Goal: Information Seeking & Learning: Learn about a topic

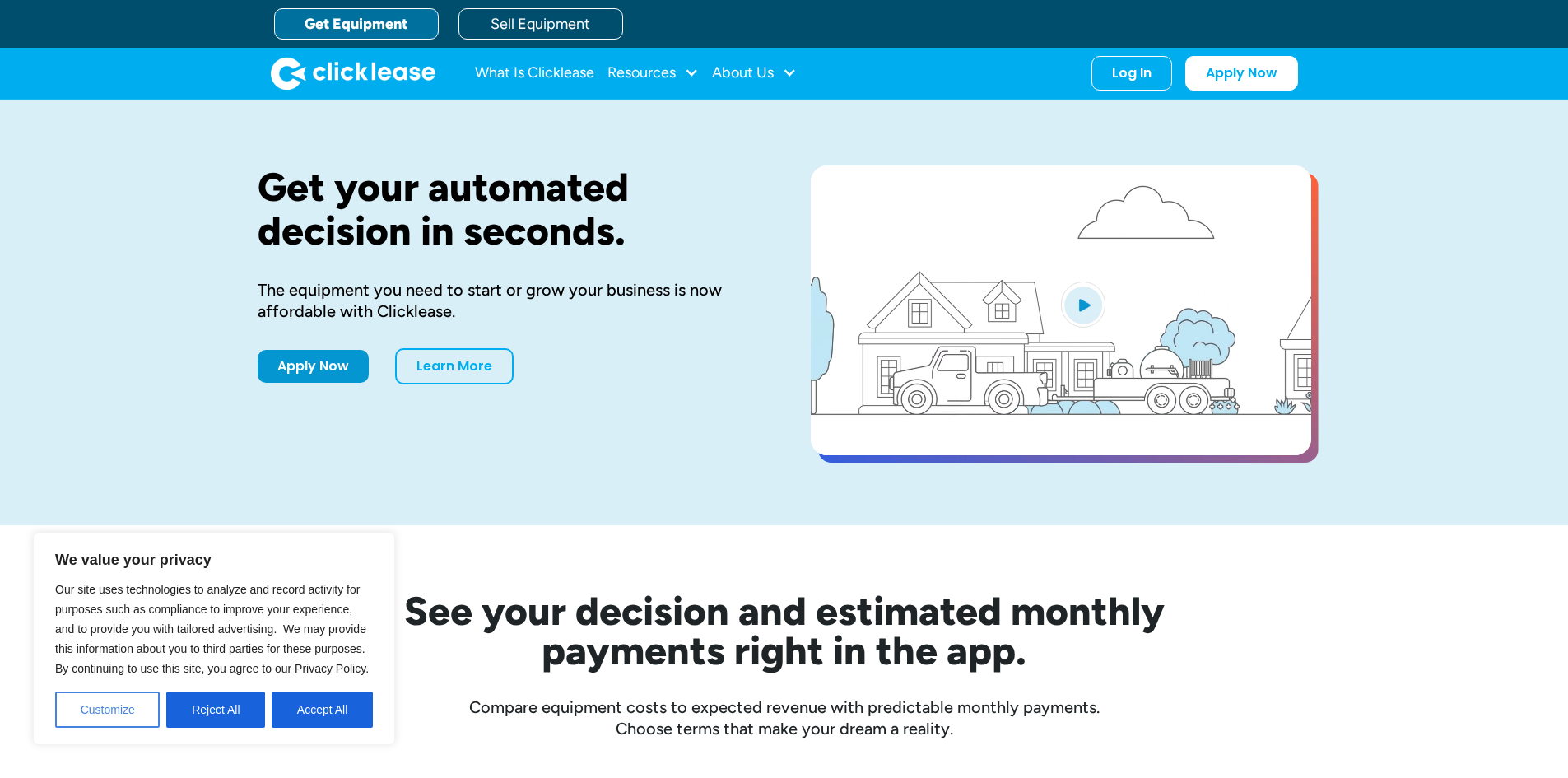
click at [136, 718] on button "Customize" at bounding box center [108, 710] width 105 height 37
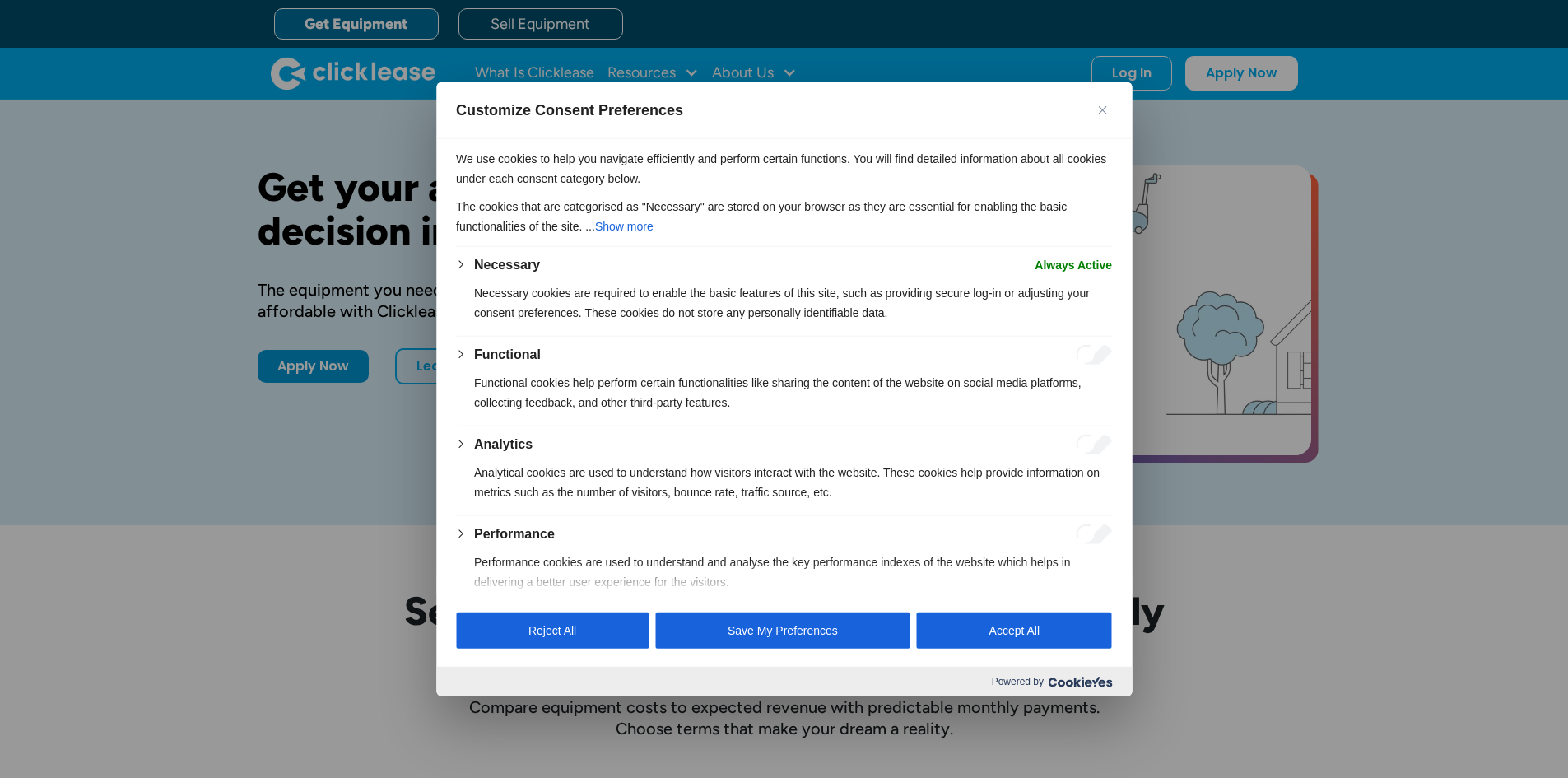
drag, startPoint x: 995, startPoint y: 620, endPoint x: 991, endPoint y: 611, distance: 9.8
click at [995, 620] on button "Accept All" at bounding box center [1014, 631] width 195 height 37
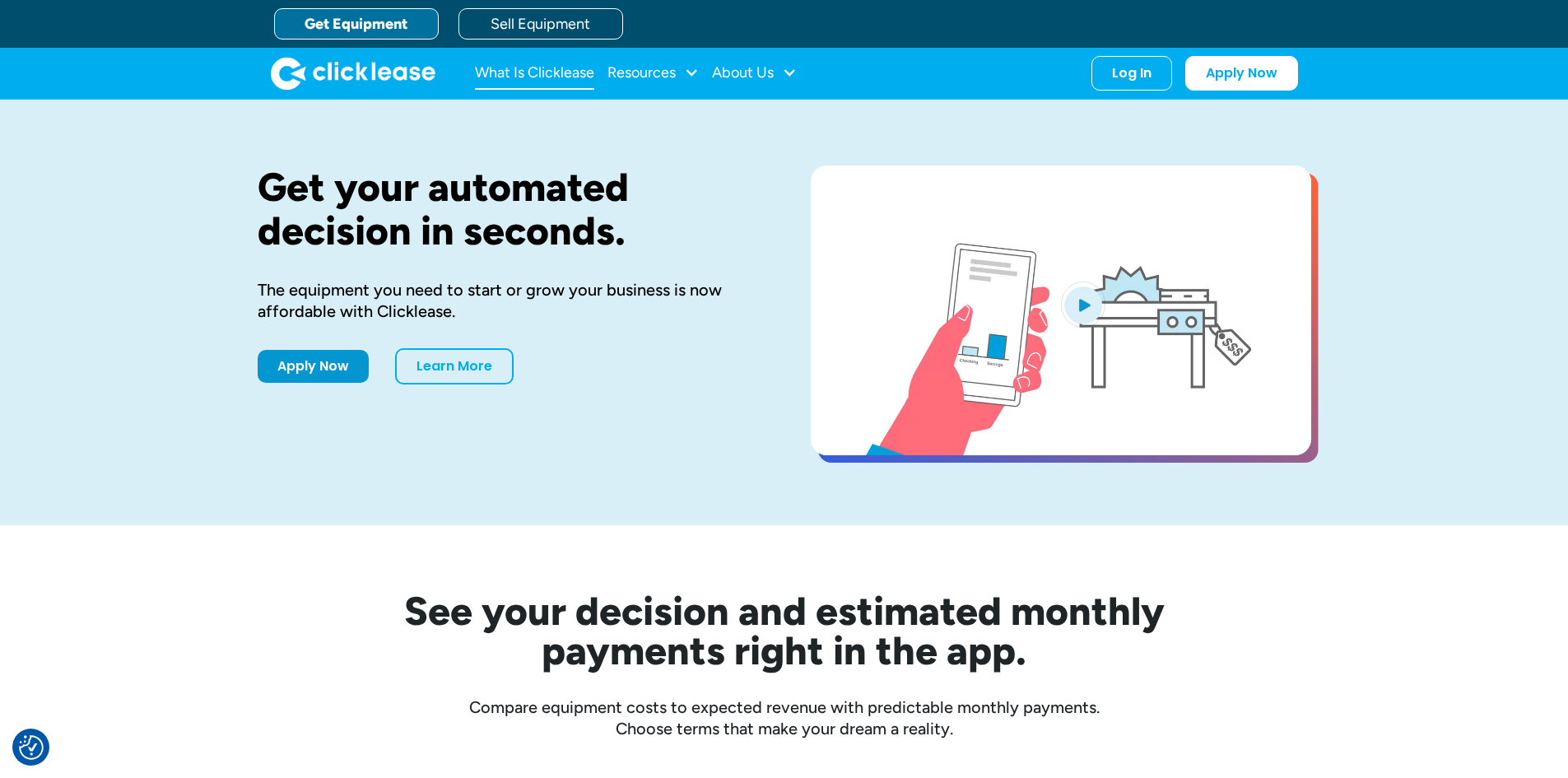
click at [546, 75] on link "What Is Clicklease" at bounding box center [535, 72] width 120 height 33
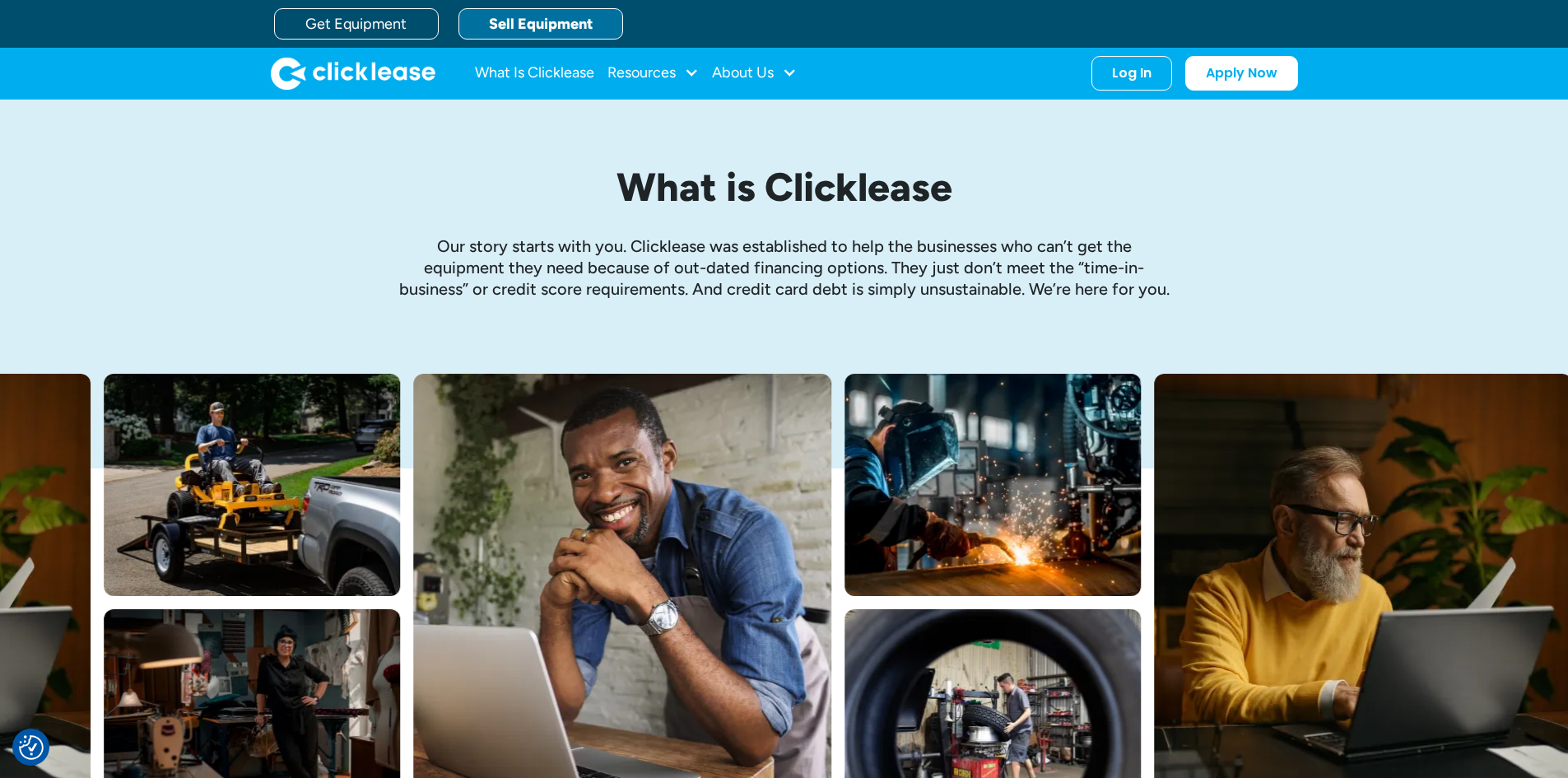
click at [501, 20] on link "Sell Equipment" at bounding box center [540, 24] width 165 height 32
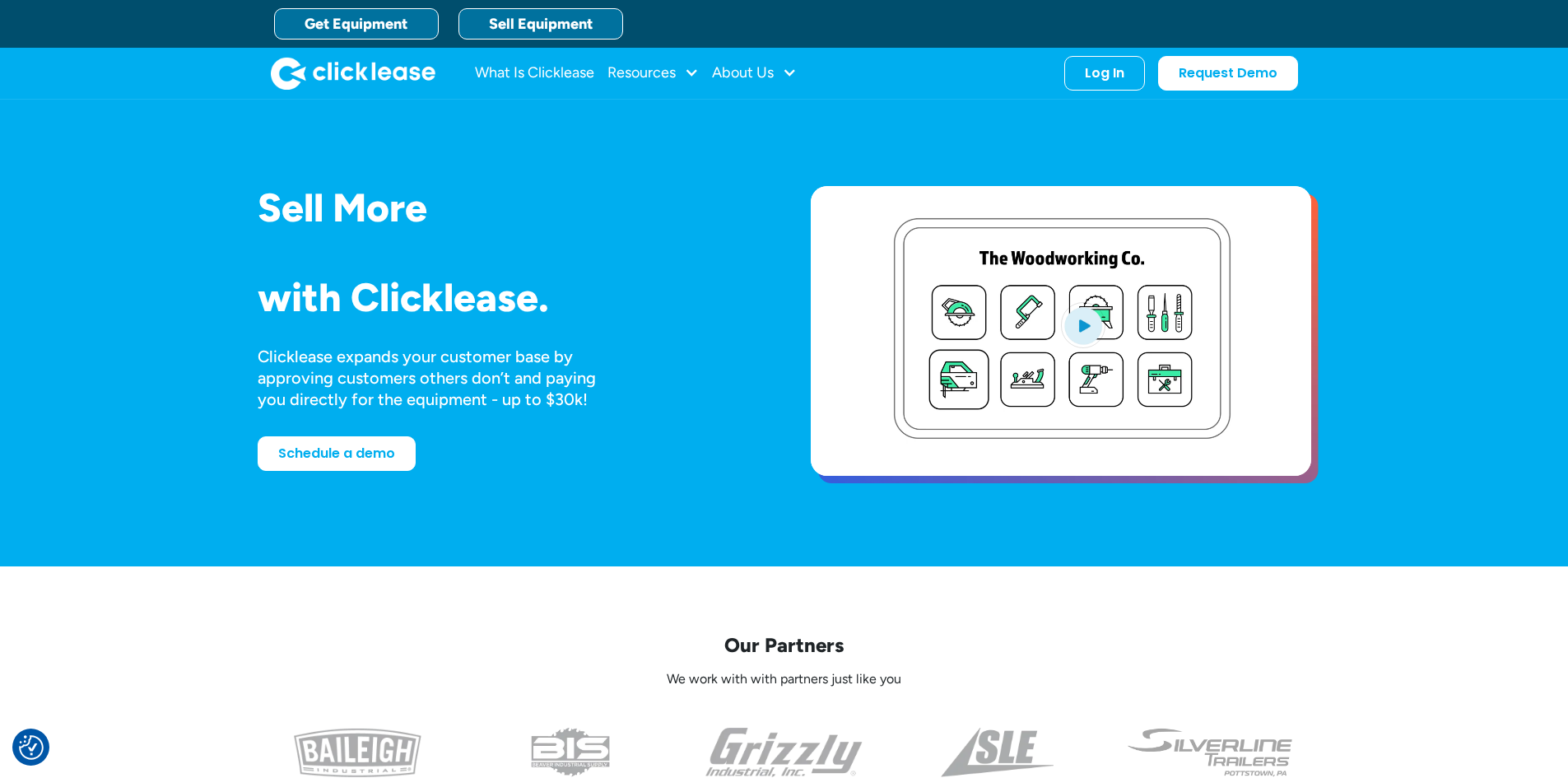
click at [362, 22] on link "Get Equipment" at bounding box center [356, 24] width 165 height 32
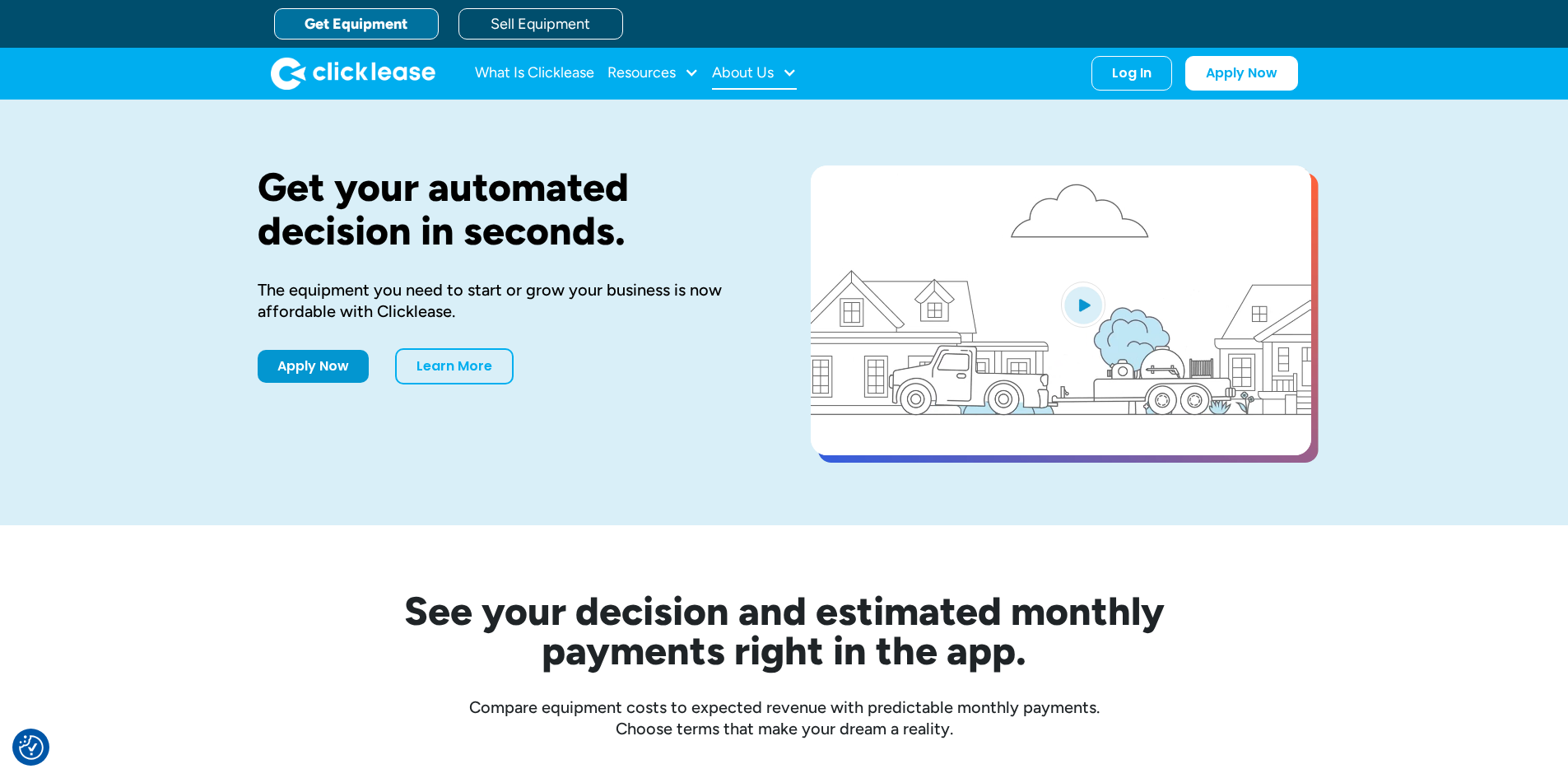
click at [741, 72] on div "About Us" at bounding box center [743, 72] width 61 height 0
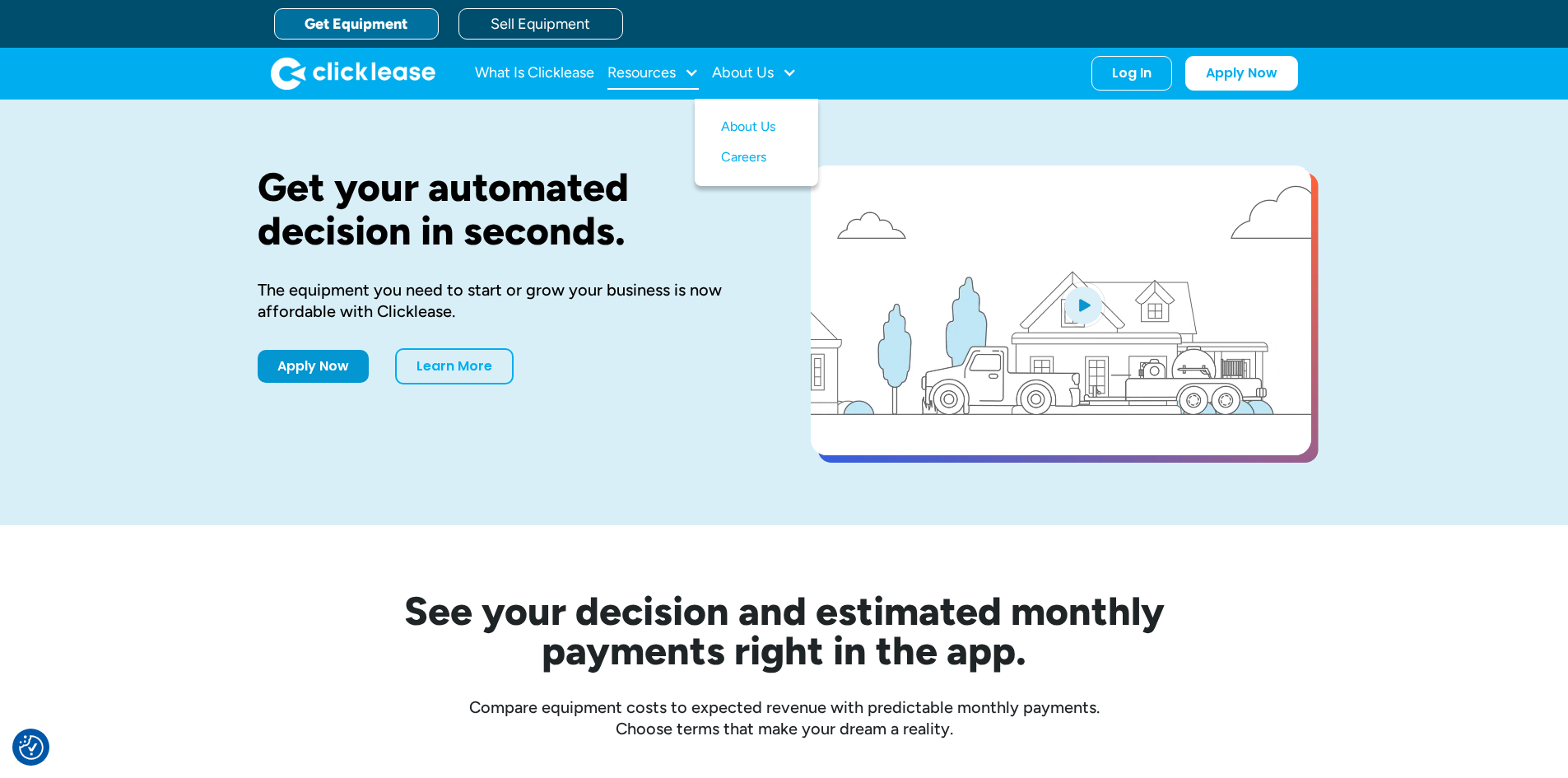
click at [675, 72] on div "Resources" at bounding box center [641, 72] width 68 height 0
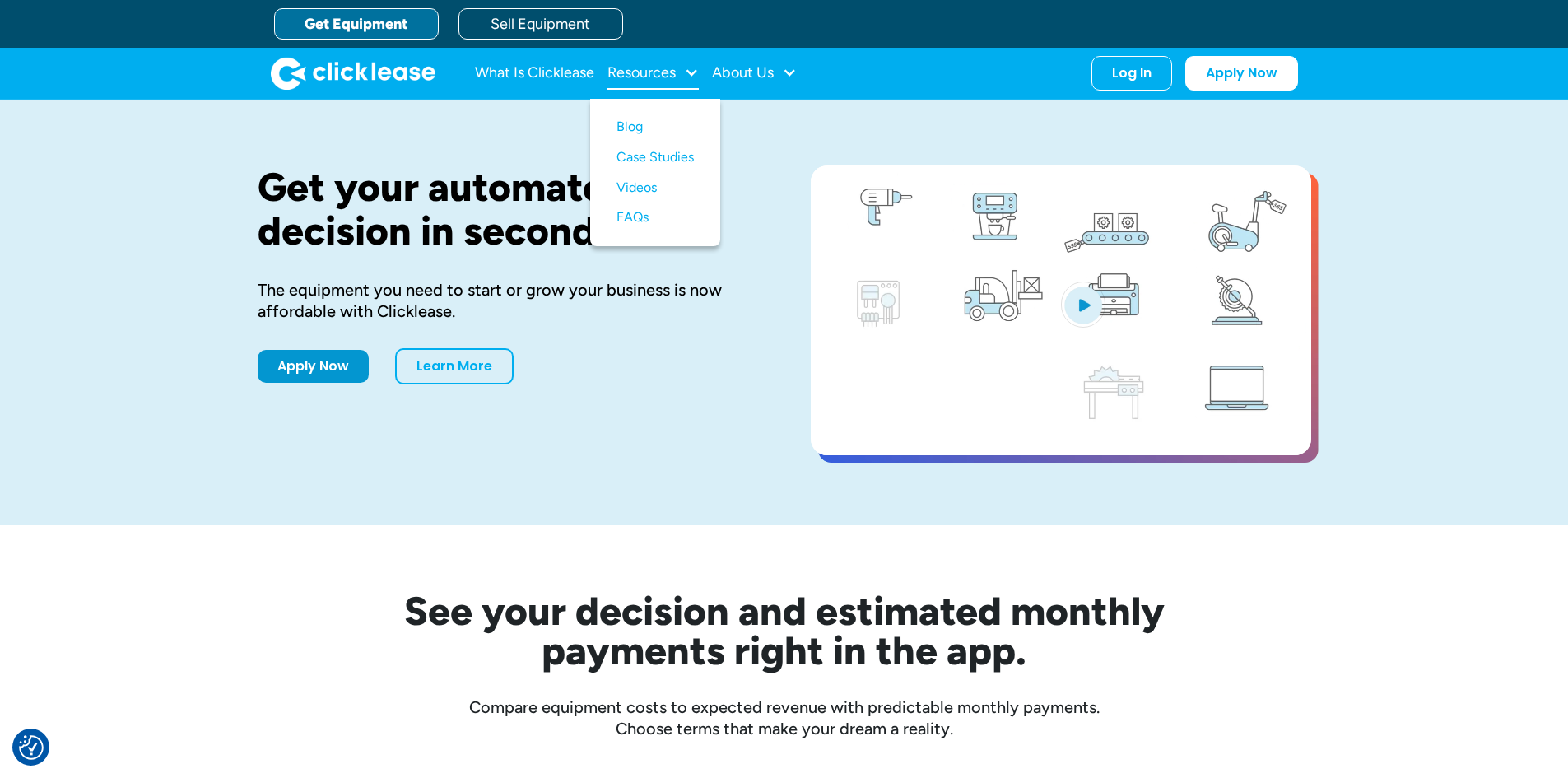
click at [675, 72] on div "Resources" at bounding box center [641, 72] width 68 height 0
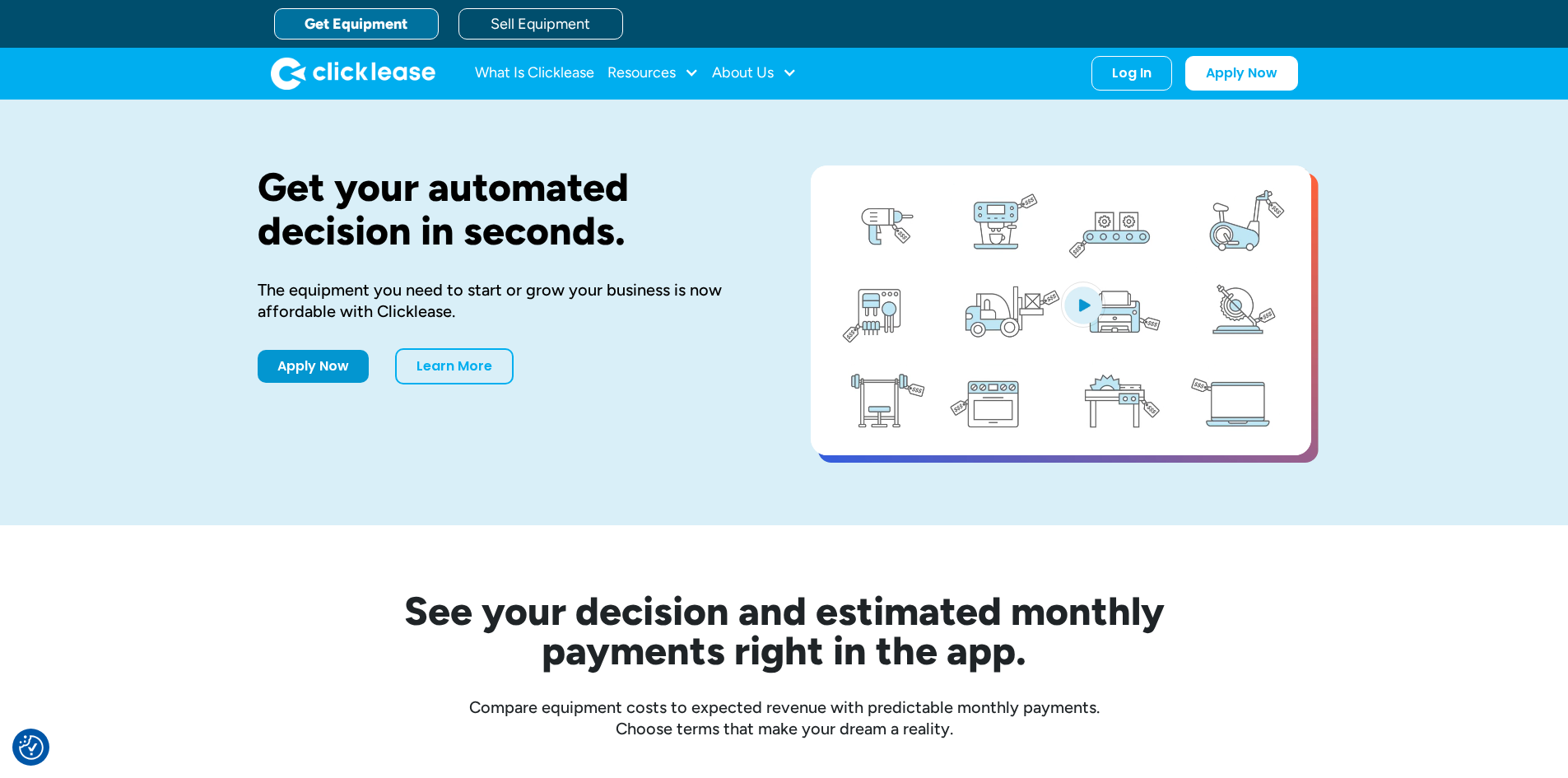
click at [671, 90] on nav "What Is Clicklease Resources Blog Case Studies Videos FAQs About Us About Us Ca…" at bounding box center [886, 73] width 823 height 35
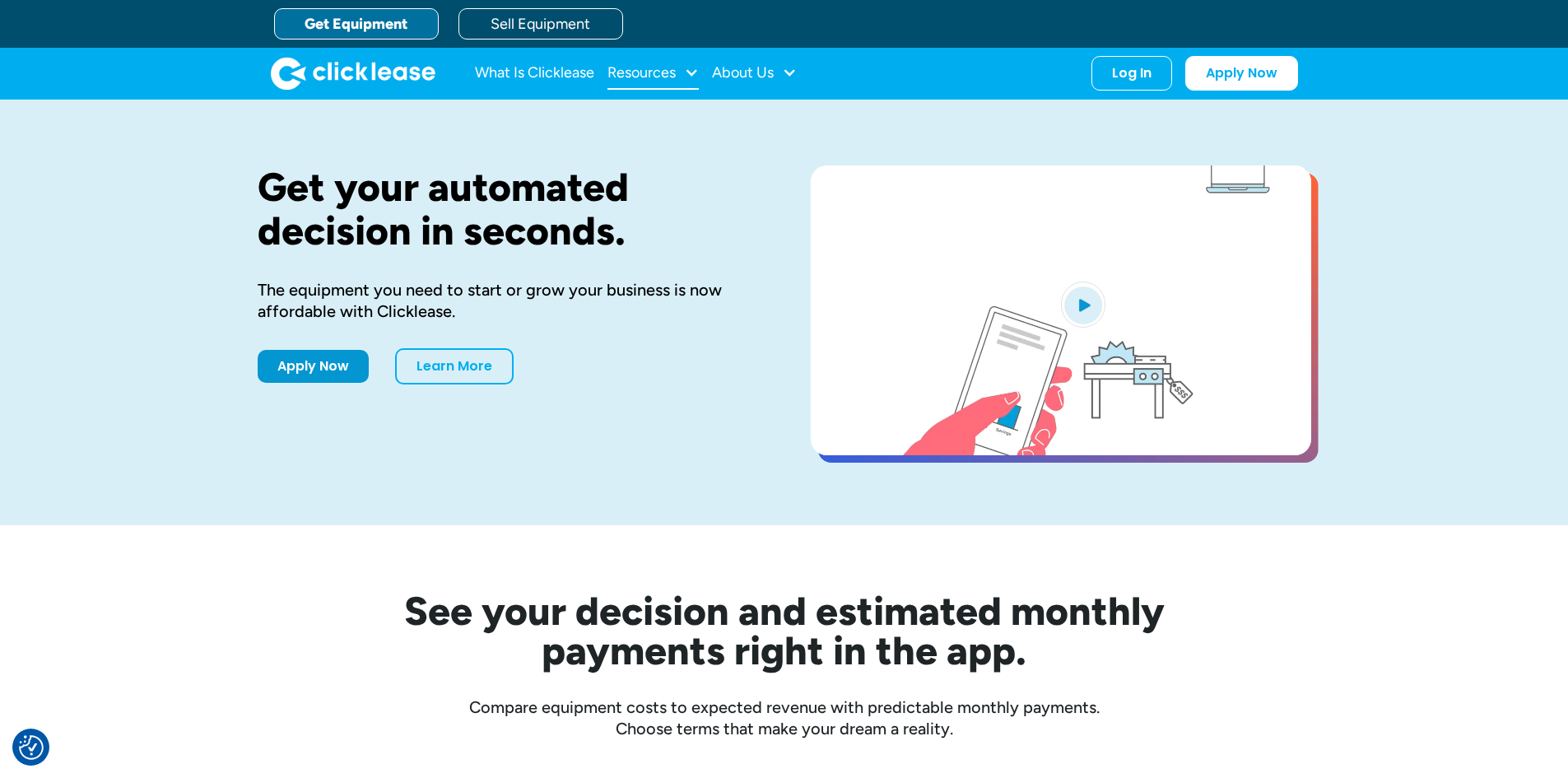
click at [670, 72] on div "Resources" at bounding box center [641, 72] width 68 height 0
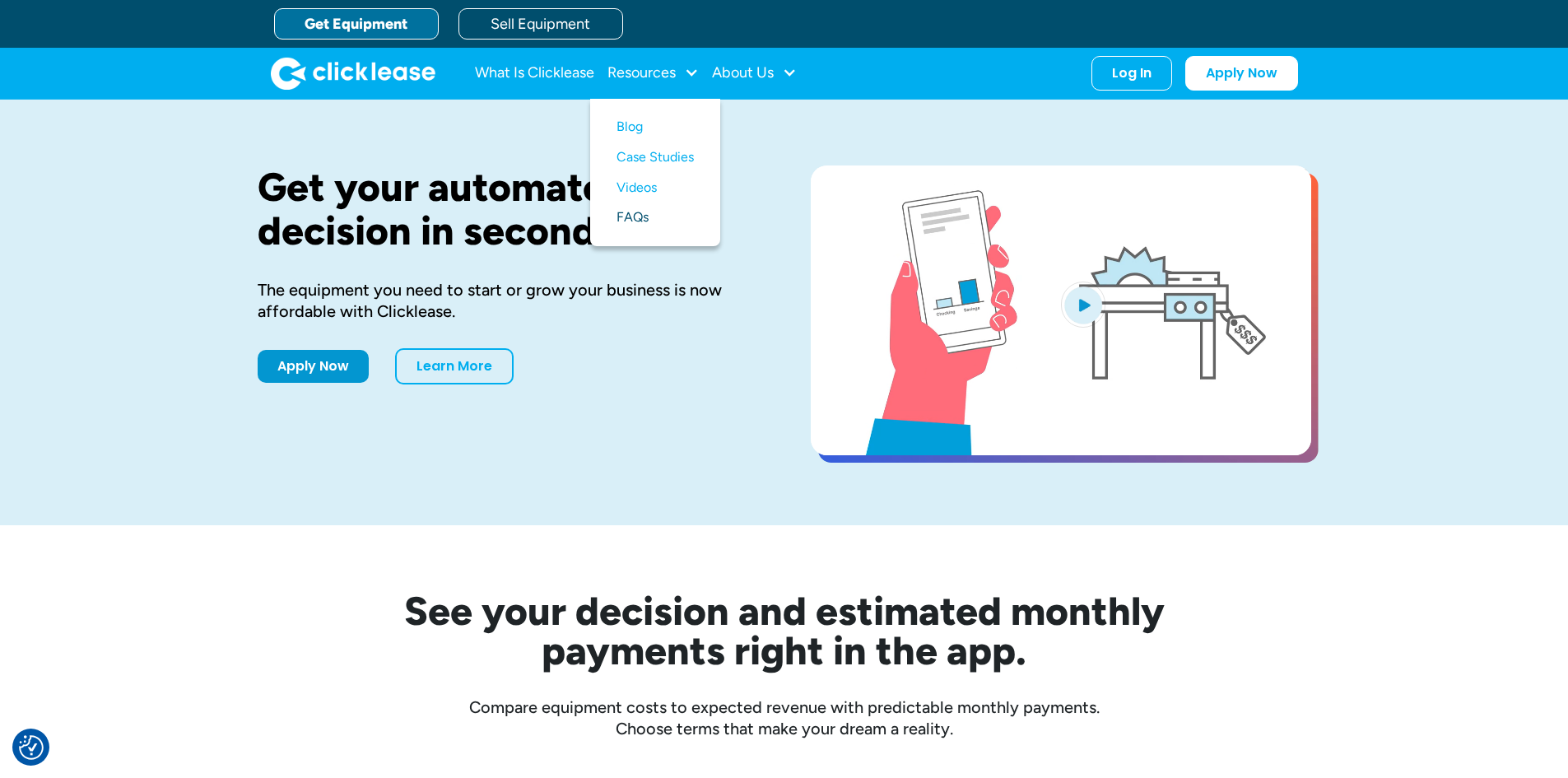
click at [649, 212] on link "FAQs" at bounding box center [655, 217] width 77 height 31
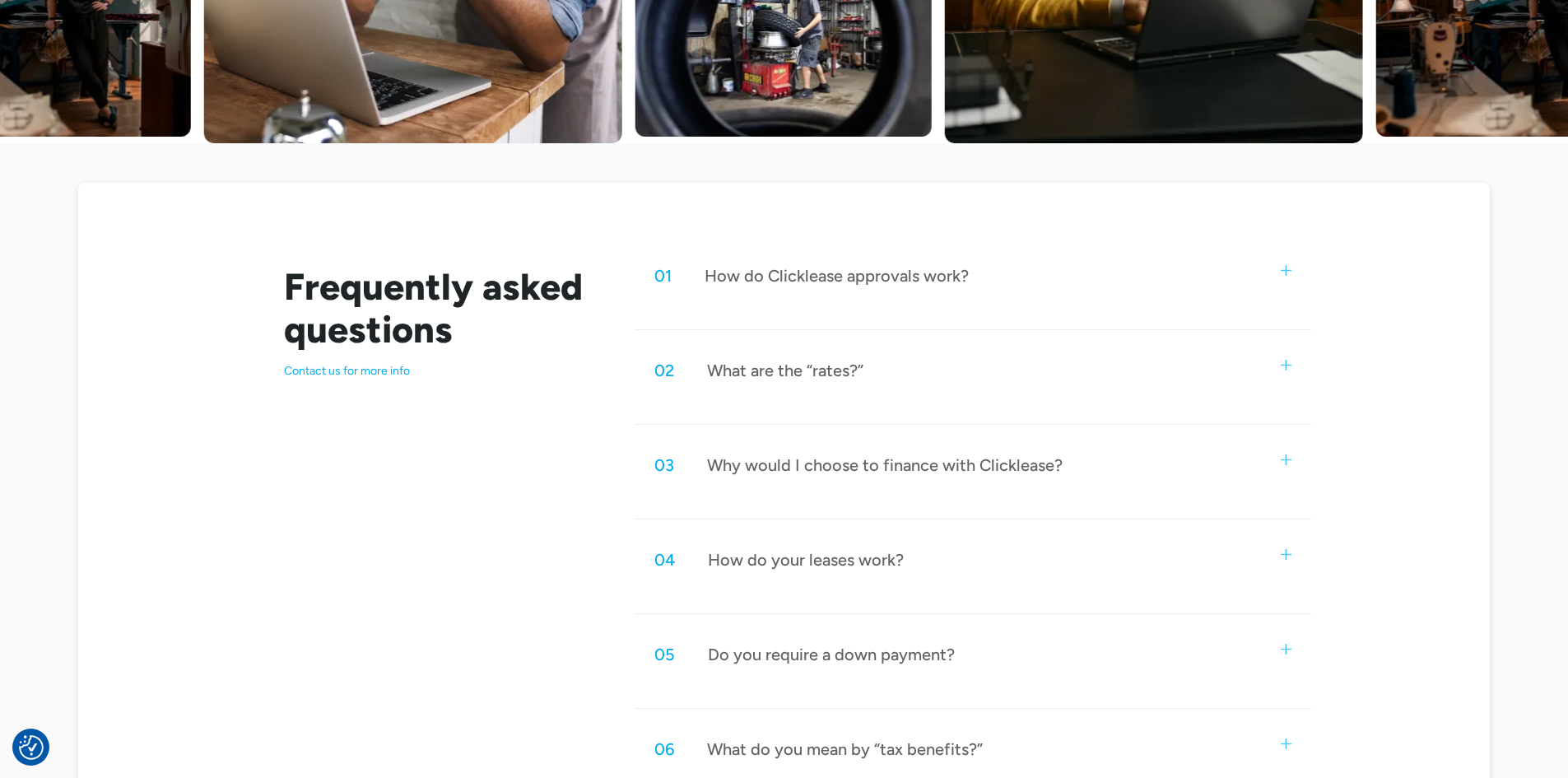
scroll to position [659, 0]
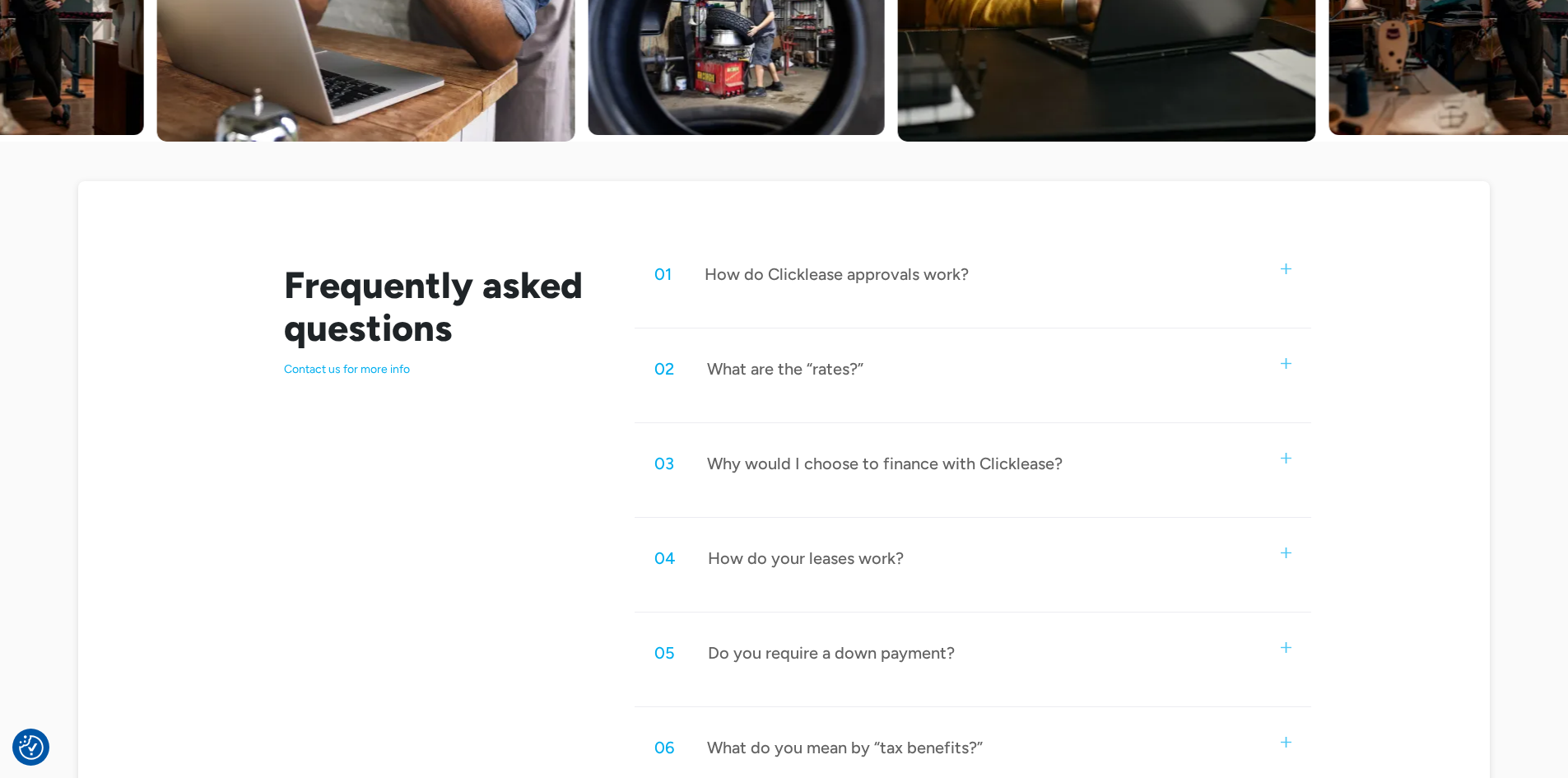
click at [817, 274] on div "How do Clicklease approvals work?" at bounding box center [836, 275] width 264 height 22
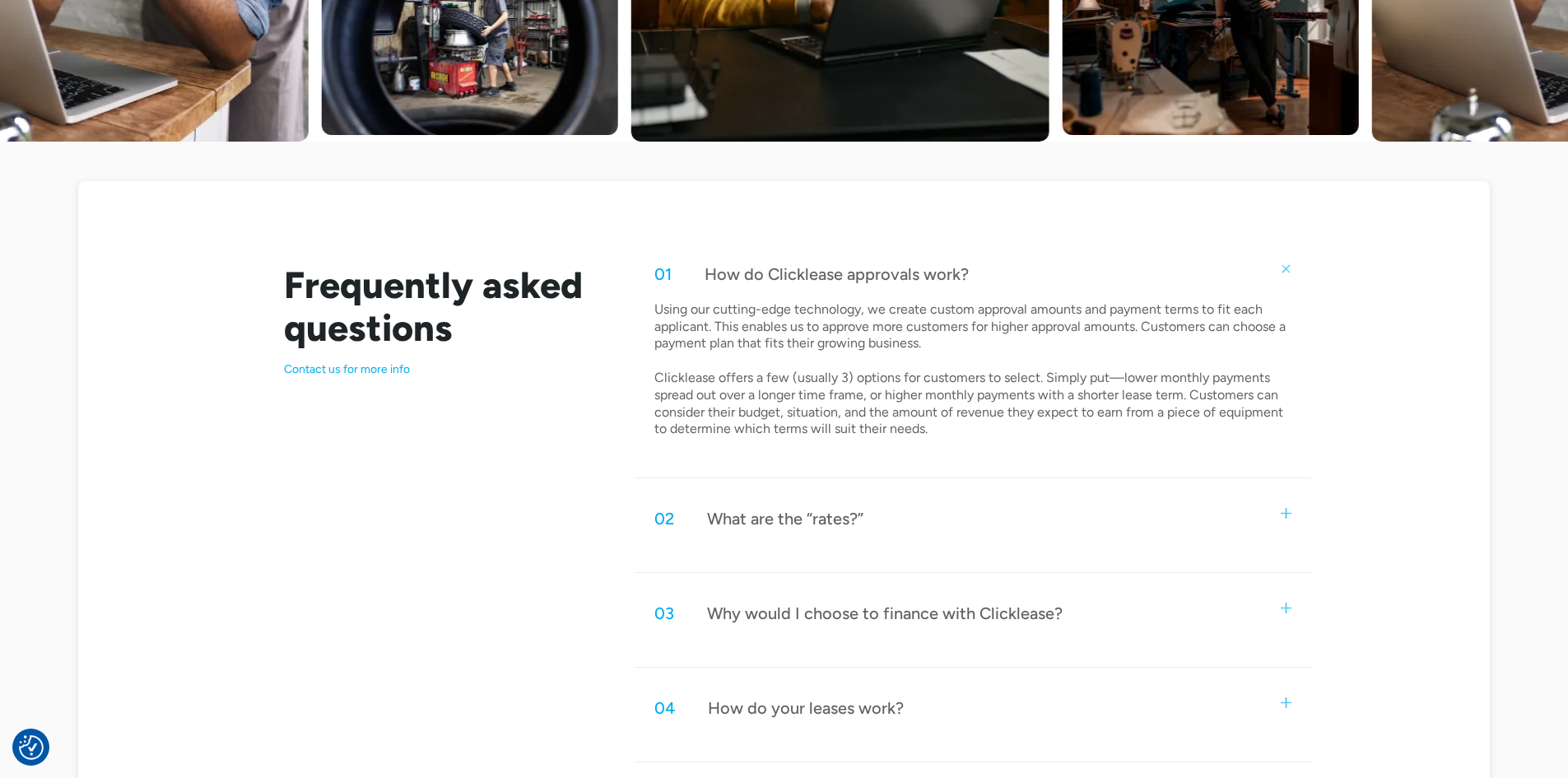
click at [815, 271] on div "How do Clicklease approvals work?" at bounding box center [836, 275] width 264 height 22
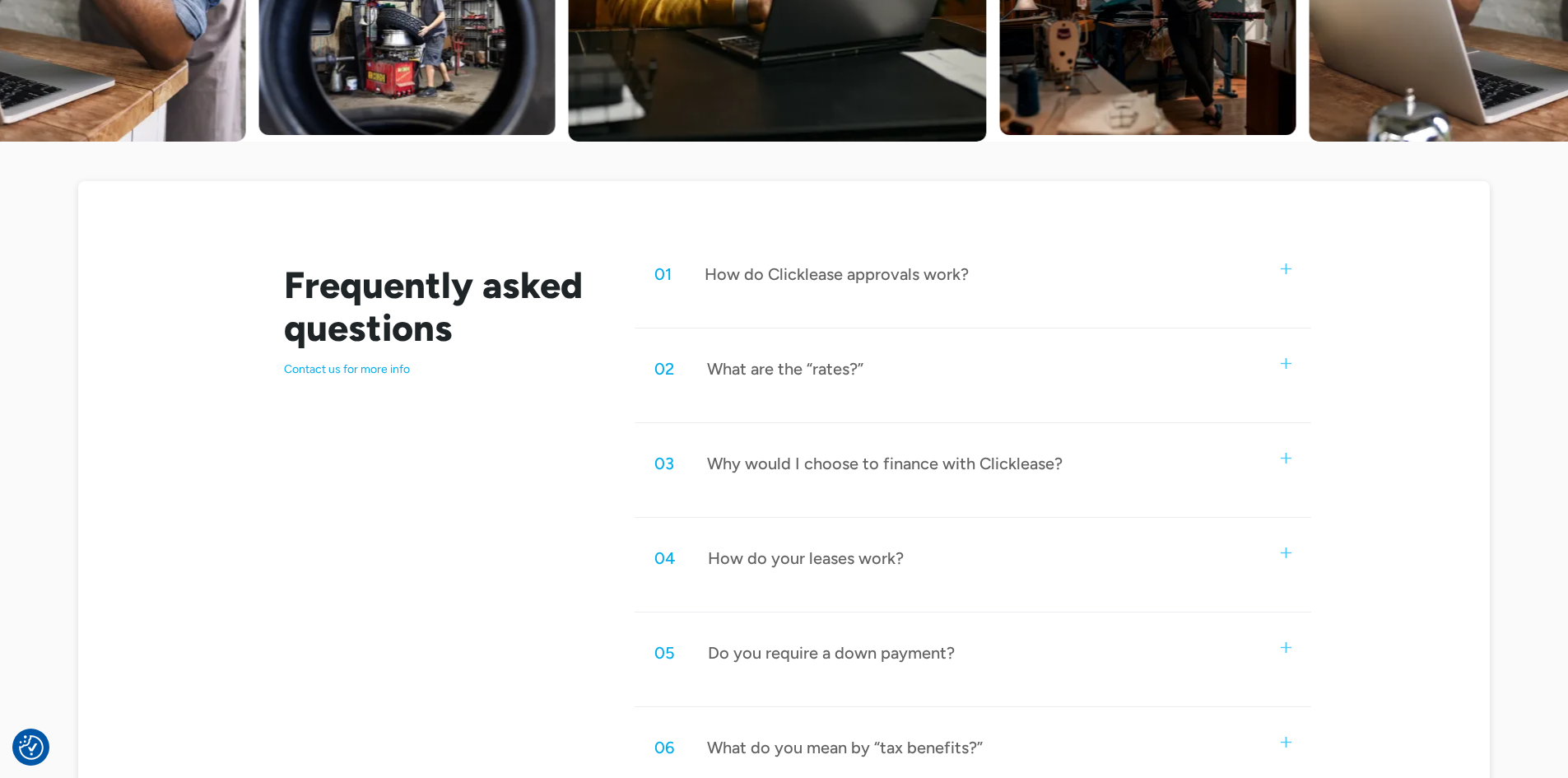
click at [811, 351] on div "02 What are the “rates?”" at bounding box center [972, 369] width 676 height 54
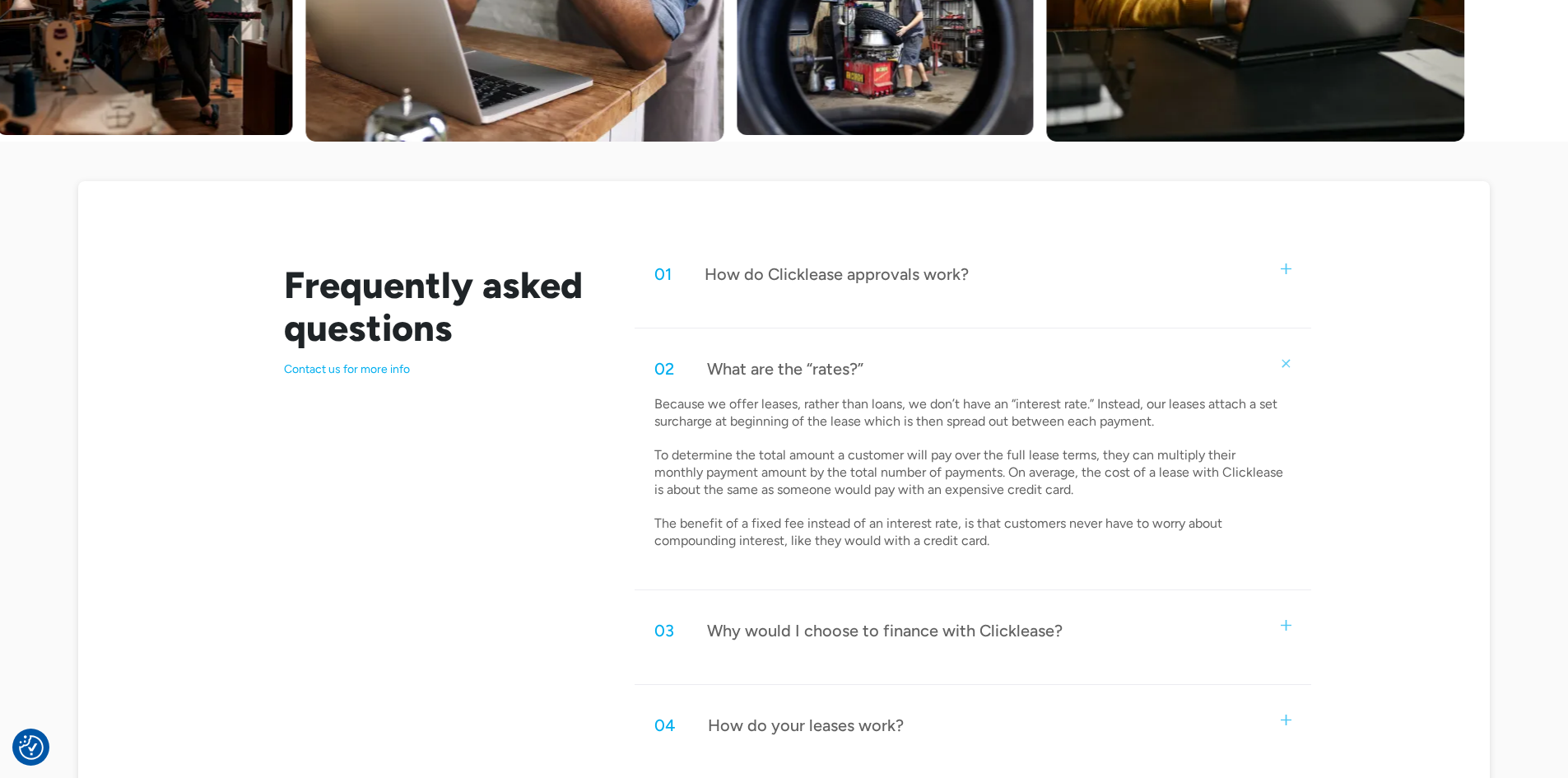
click at [802, 364] on div "What are the “rates?”" at bounding box center [785, 369] width 156 height 22
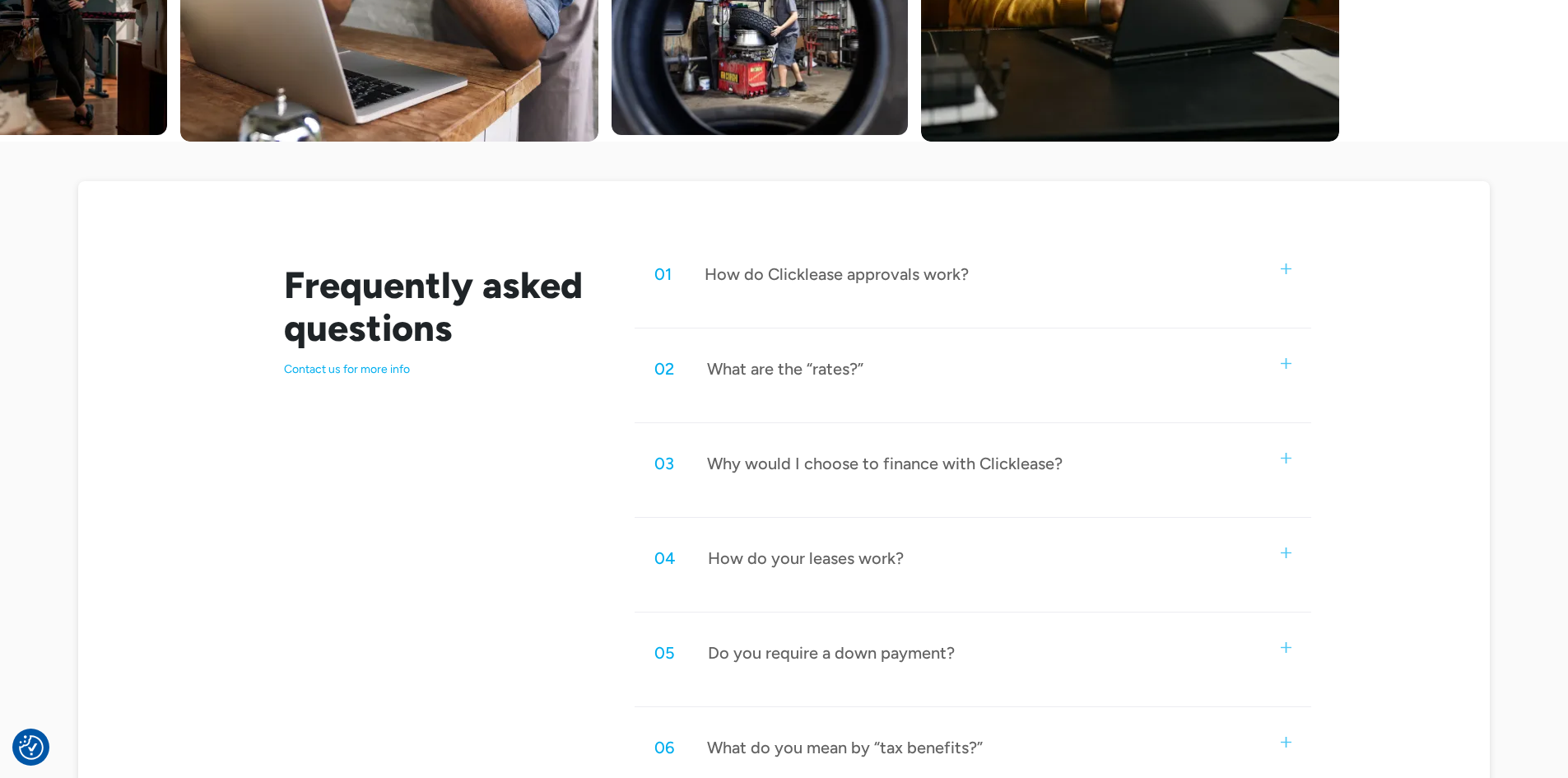
click at [817, 461] on div "Why would I choose to finance with Clicklease?" at bounding box center [885, 464] width 356 height 22
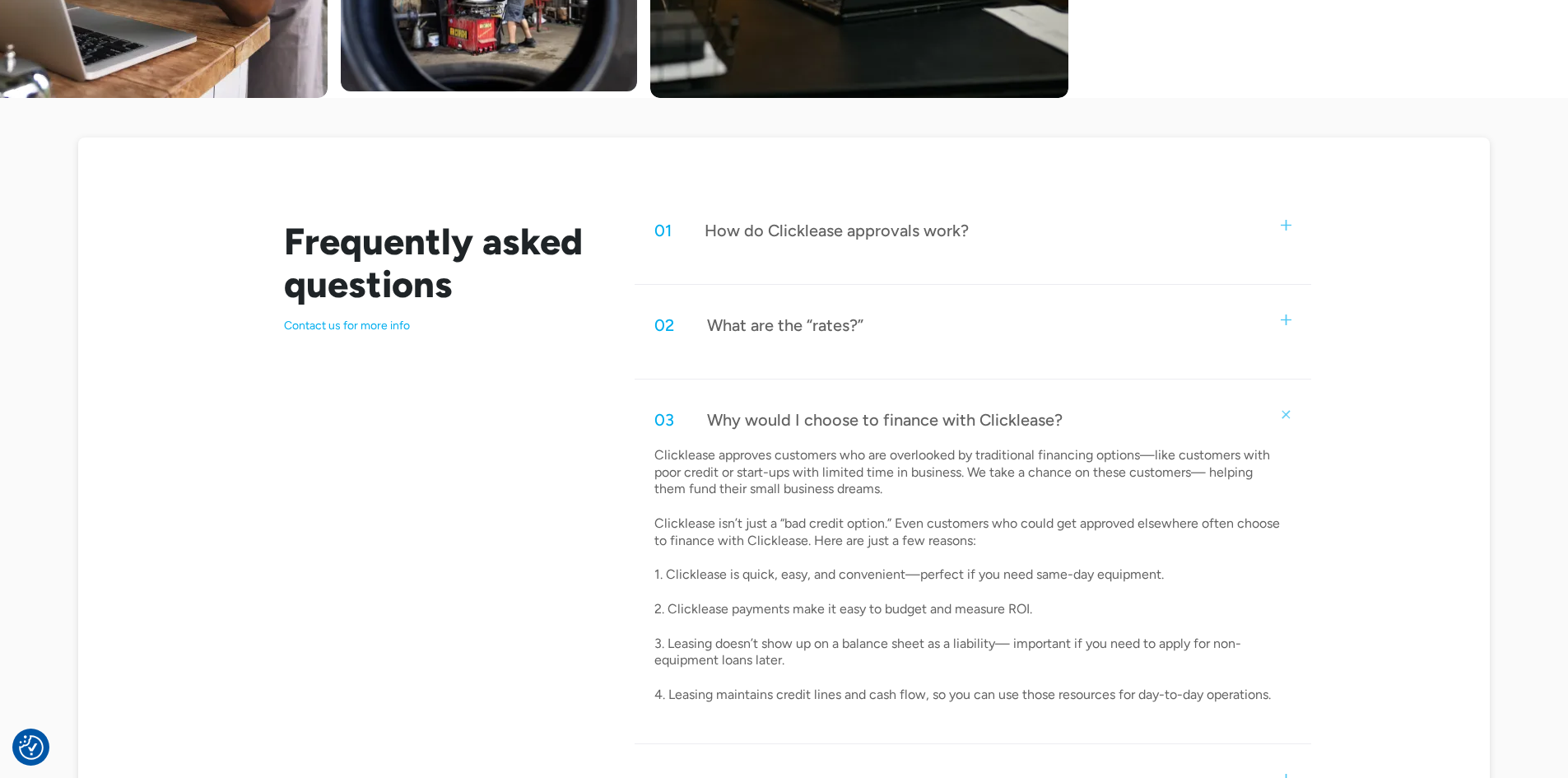
scroll to position [741, 0]
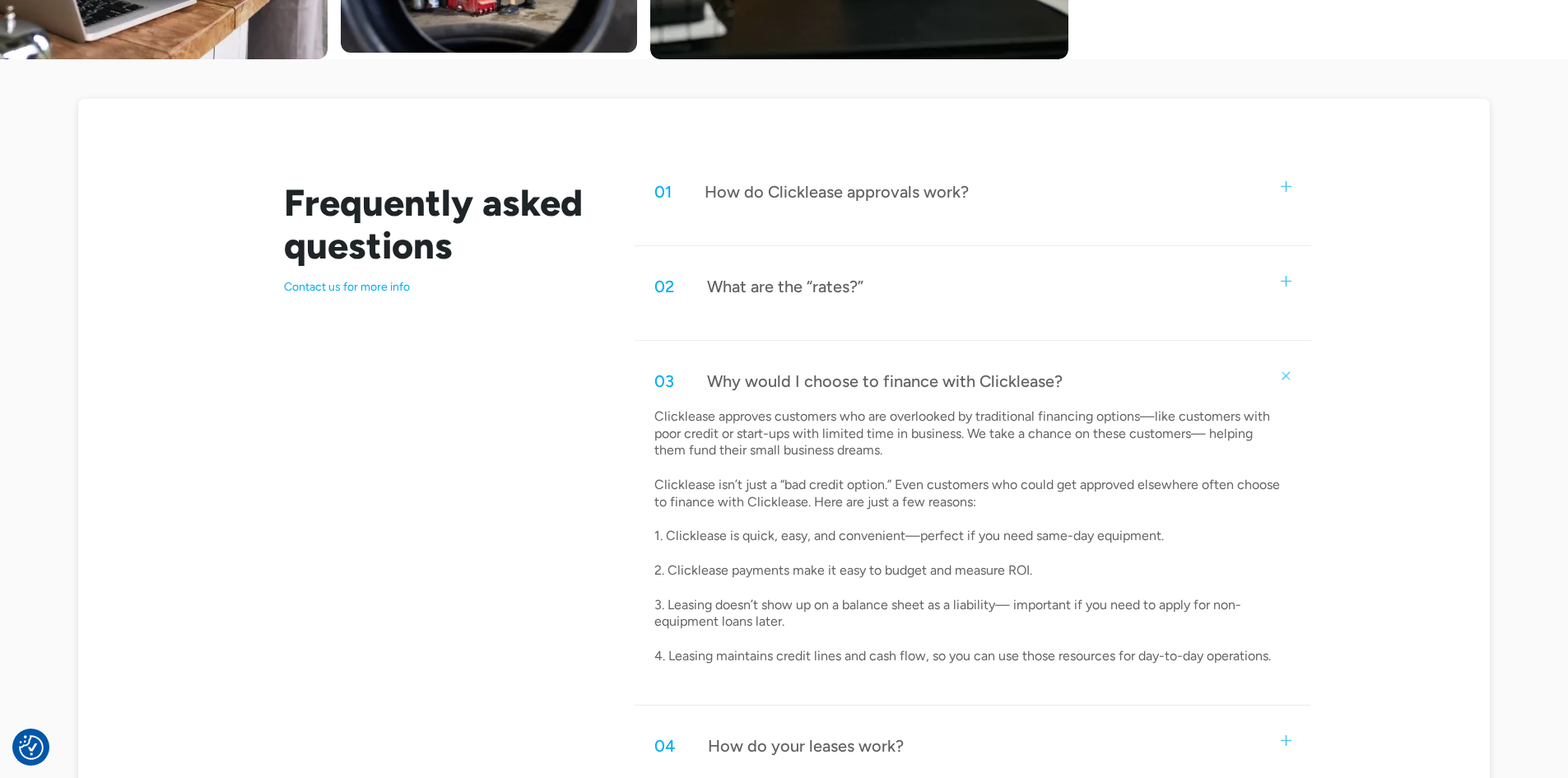
click at [822, 373] on div "Why would I choose to finance with Clicklease?" at bounding box center [885, 382] width 356 height 22
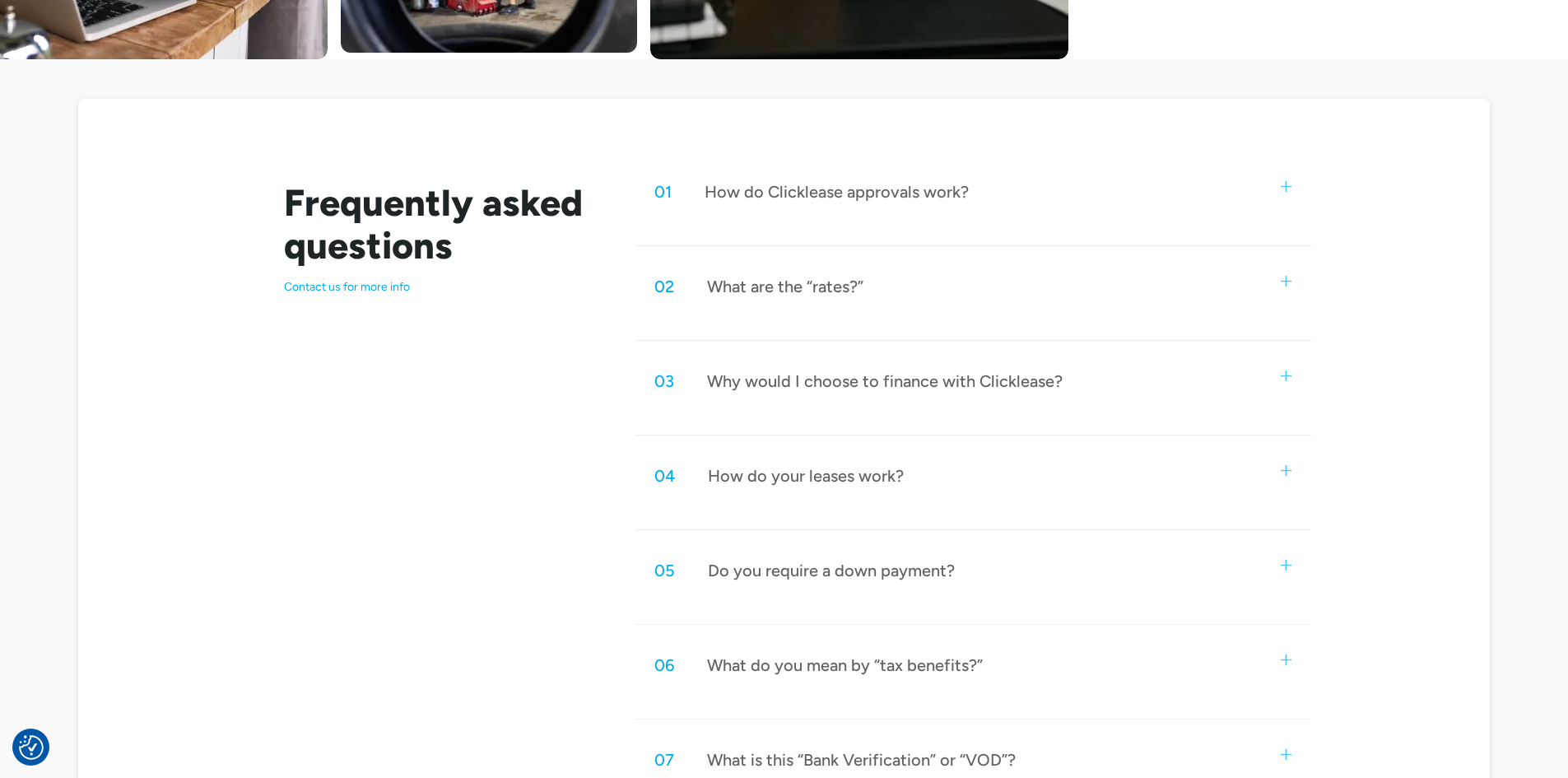
click at [797, 466] on div "How do your leases work?" at bounding box center [806, 476] width 196 height 22
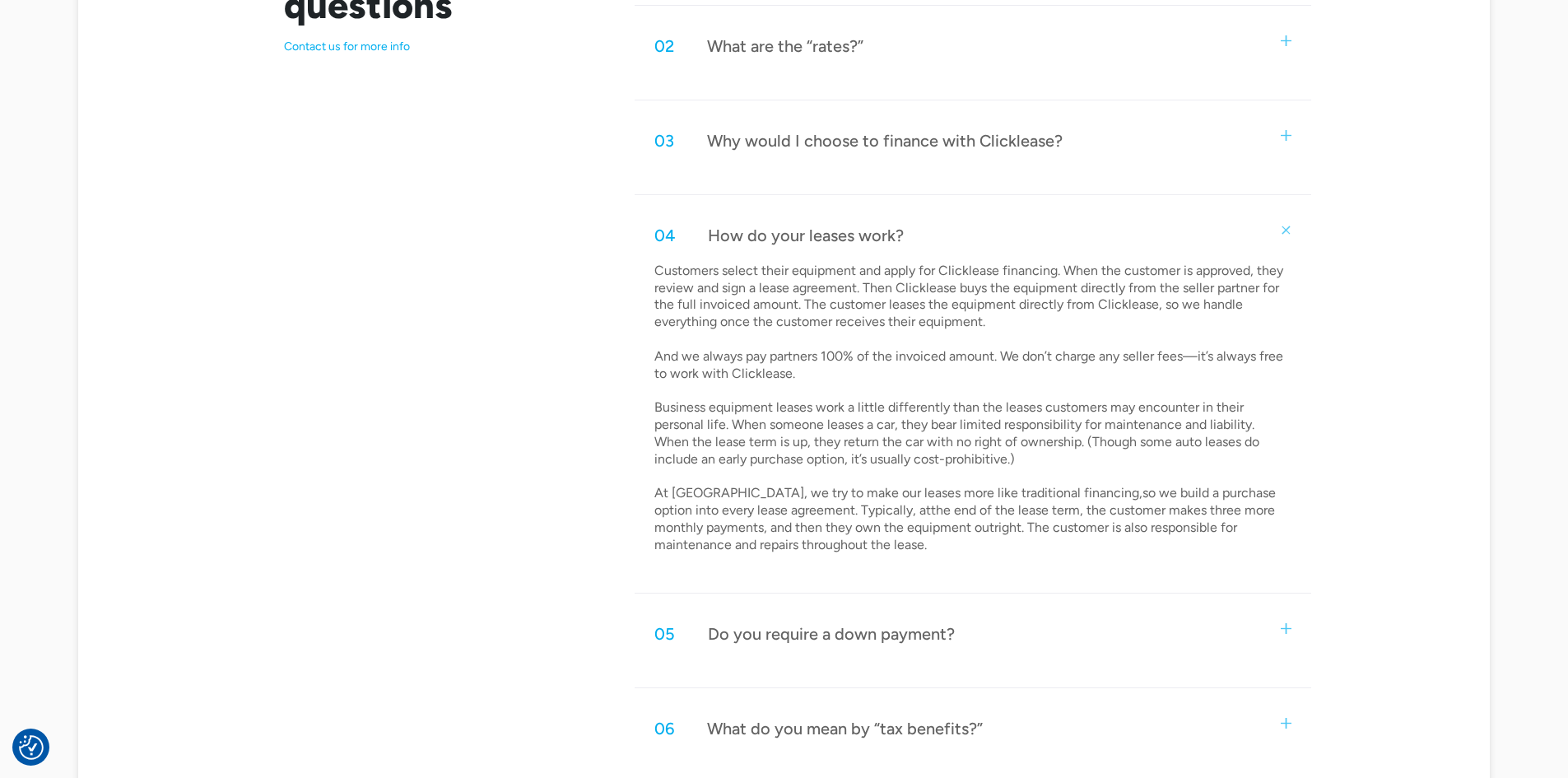
scroll to position [989, 0]
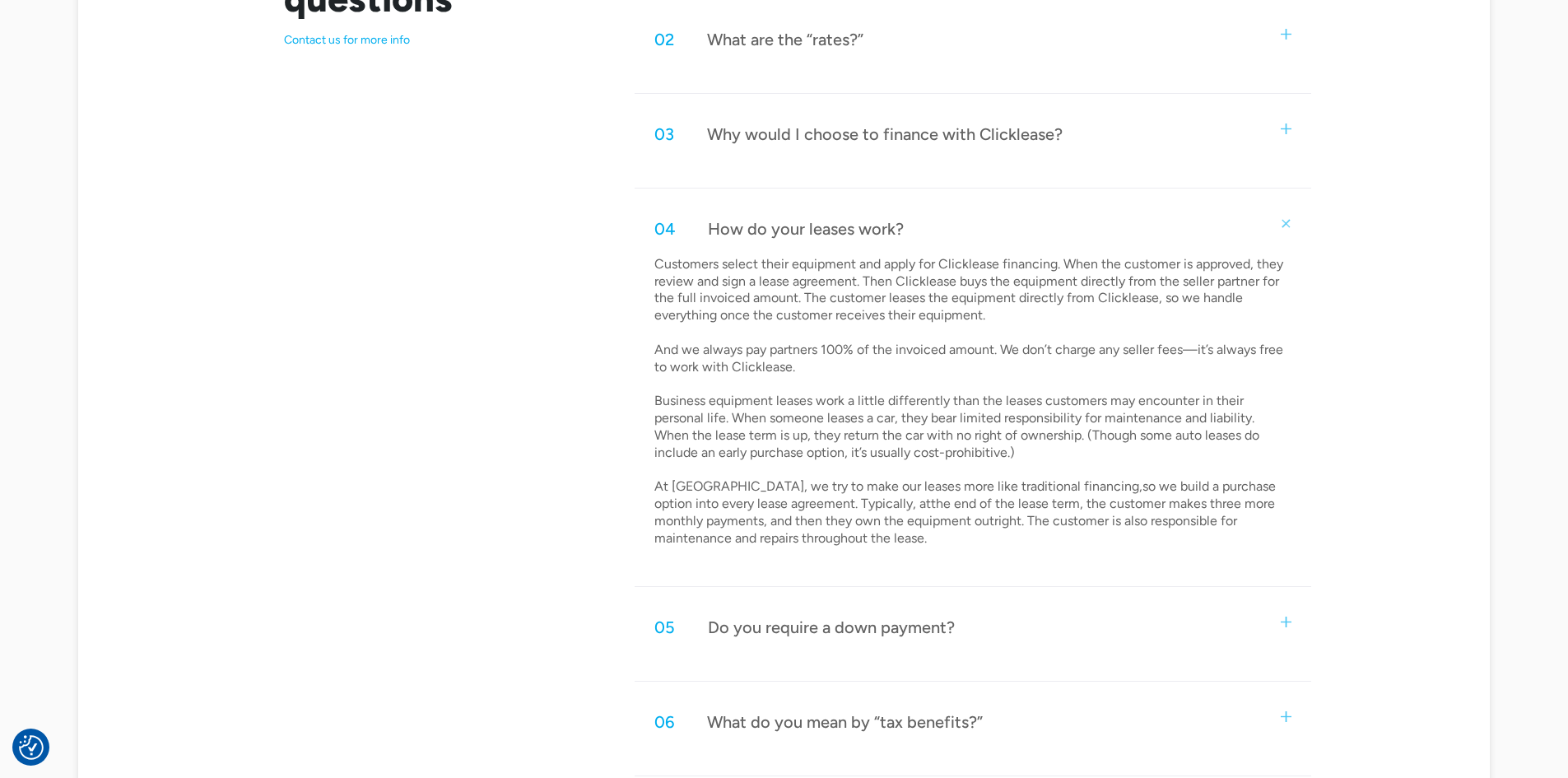
click at [896, 624] on div "Do you require a down payment?" at bounding box center [832, 628] width 247 height 22
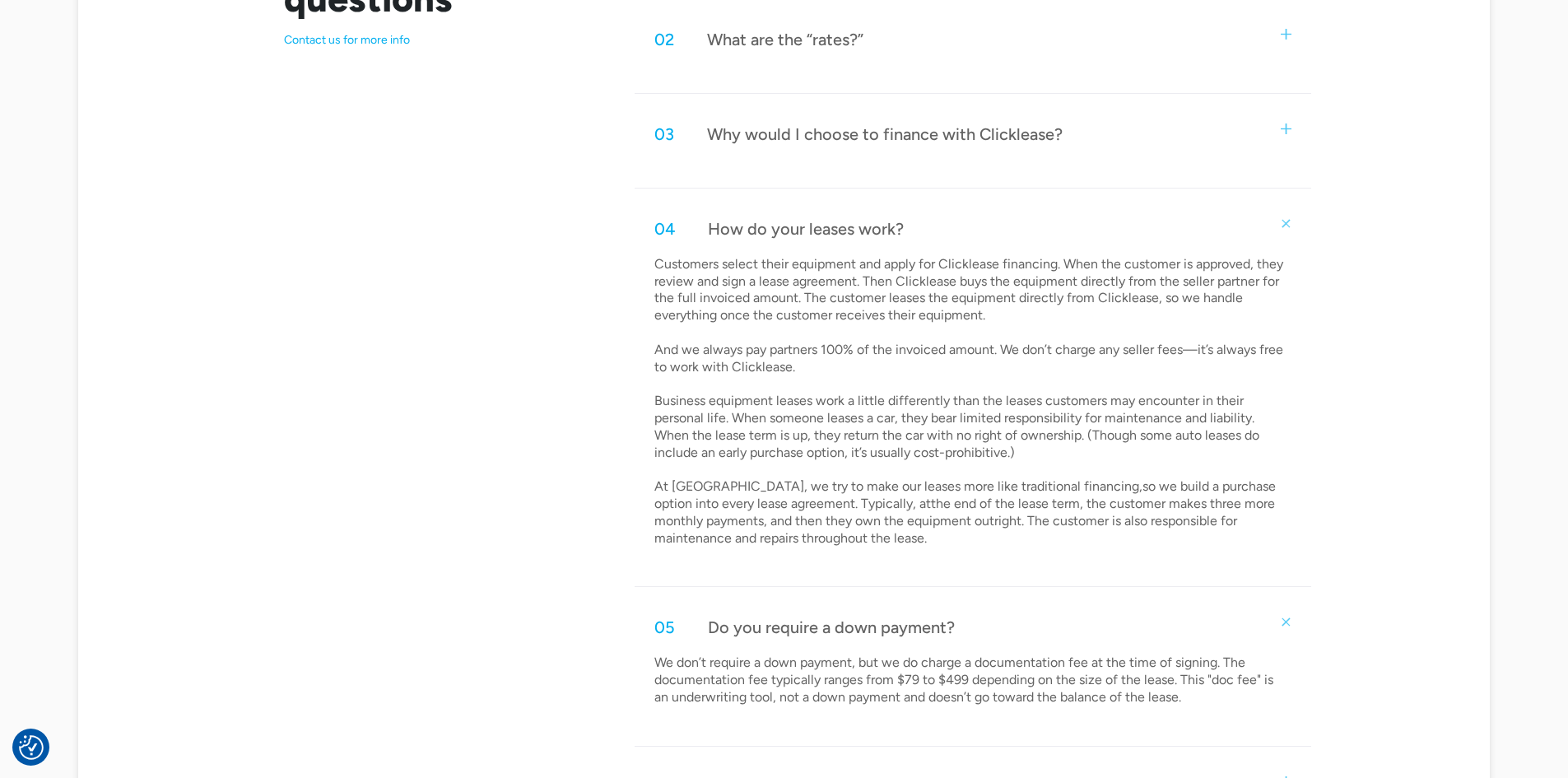
click at [793, 240] on div "04 How do your leases work?" at bounding box center [972, 228] width 676 height 54
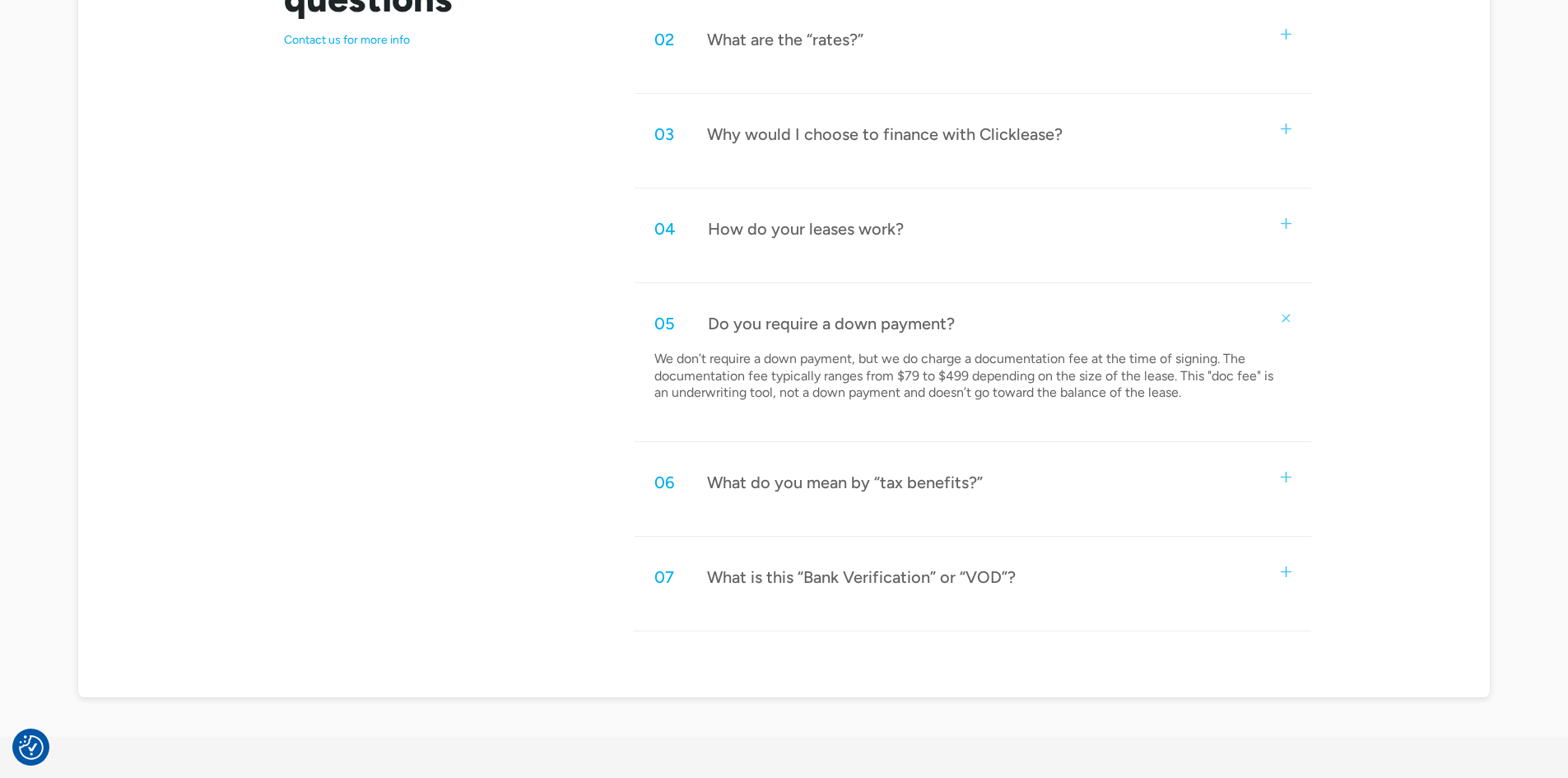
click at [823, 321] on div "Do you require a down payment?" at bounding box center [832, 324] width 247 height 22
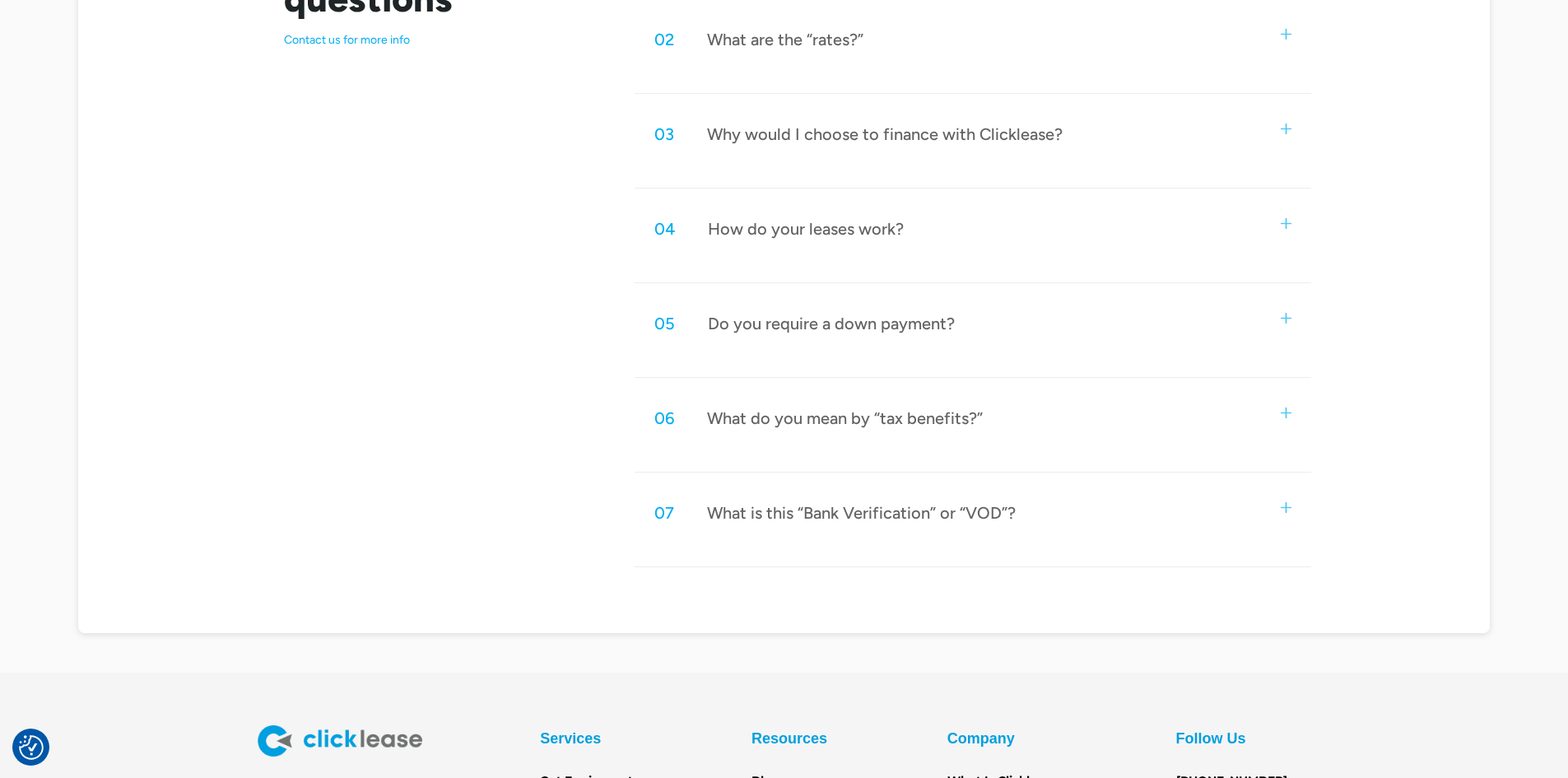
click at [834, 414] on div "What do you mean by “tax benefits?”" at bounding box center [845, 418] width 276 height 22
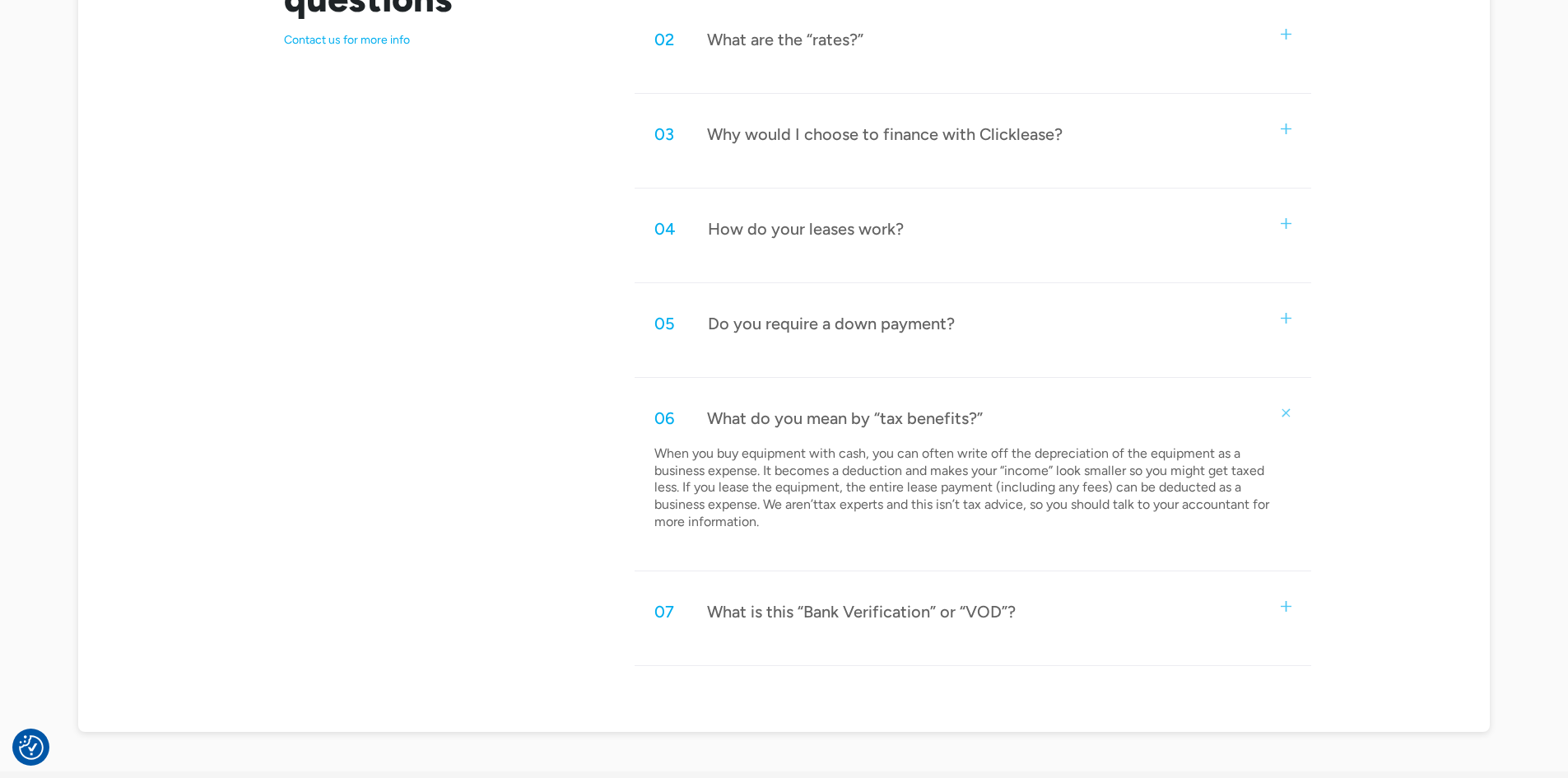
click at [837, 611] on div "What is this “Bank Verification” or “VOD”?" at bounding box center [862, 612] width 308 height 22
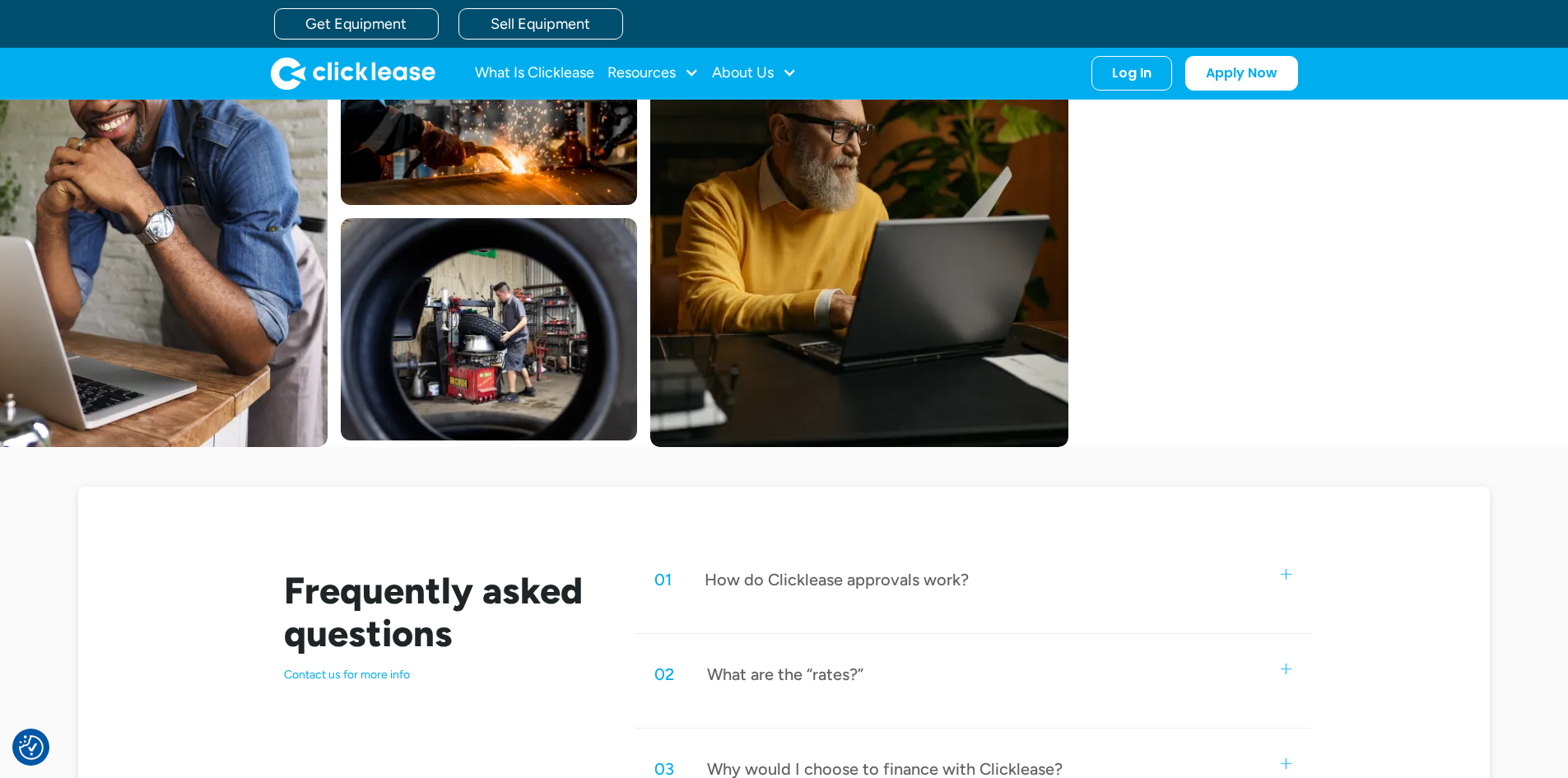
scroll to position [74, 0]
